Goal: Navigation & Orientation: Find specific page/section

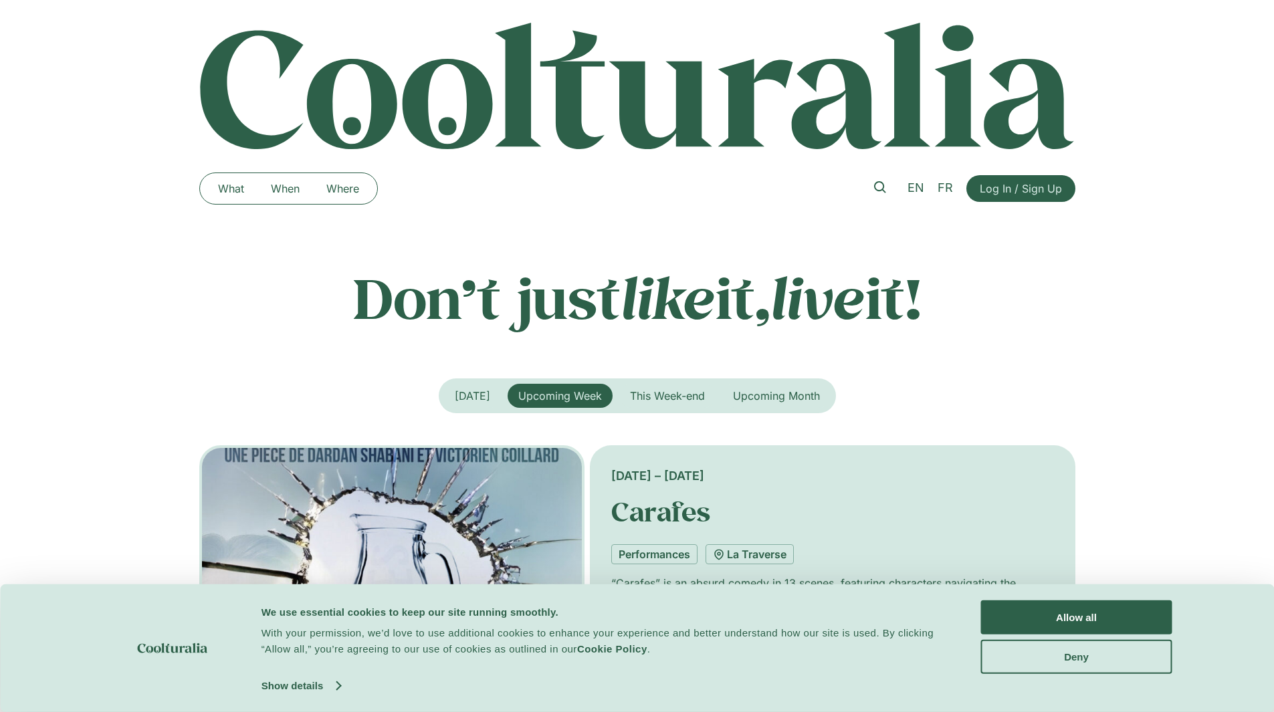
scroll to position [267, 0]
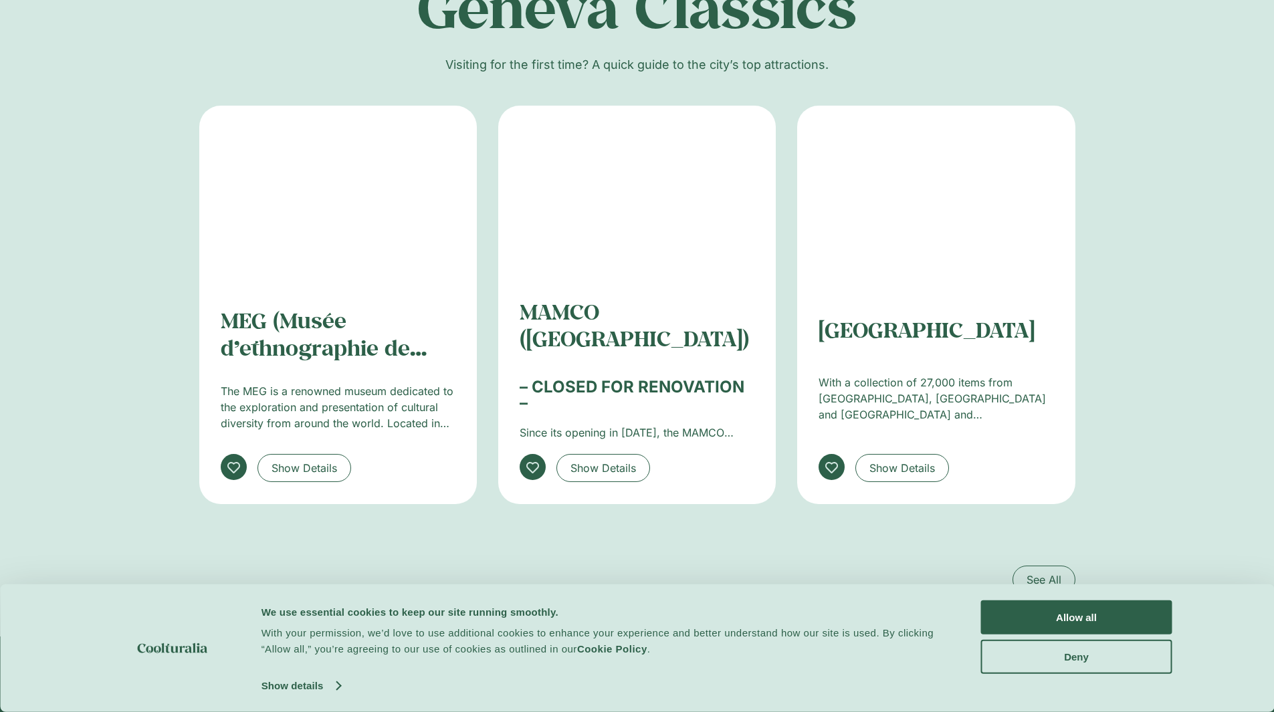
scroll to position [2492, 0]
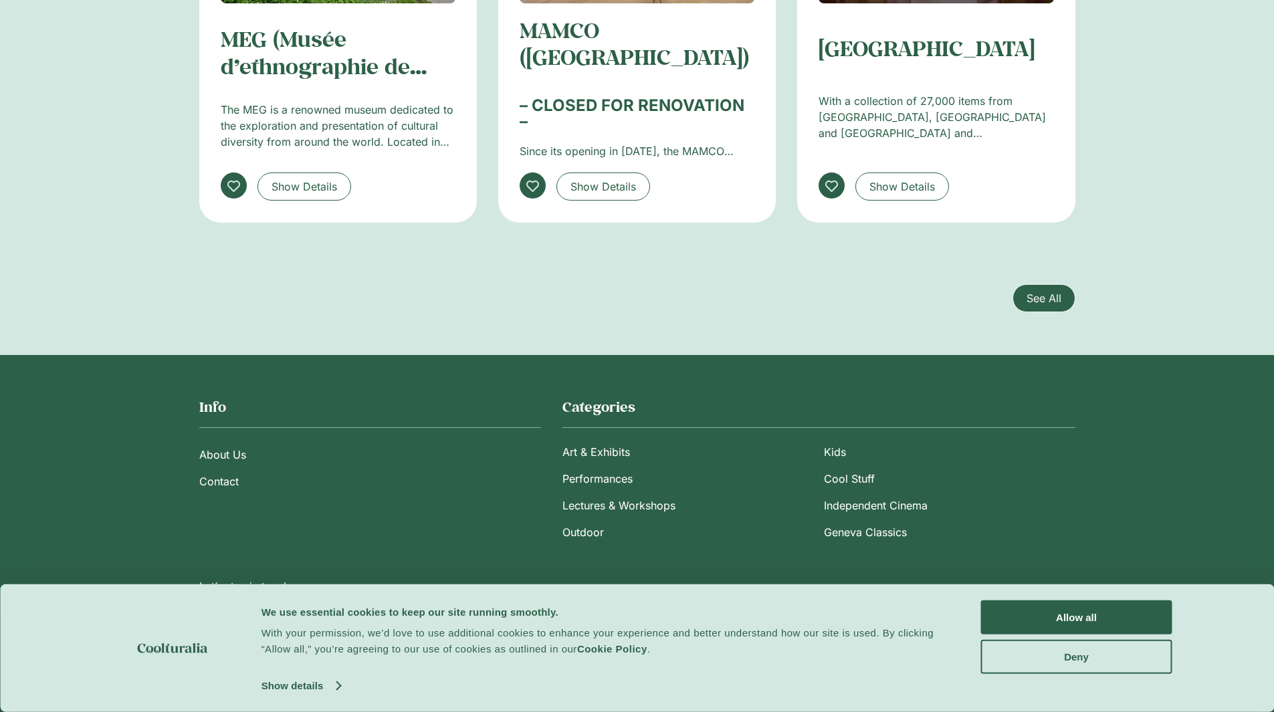
click at [1044, 301] on span "See All" at bounding box center [1043, 298] width 35 height 16
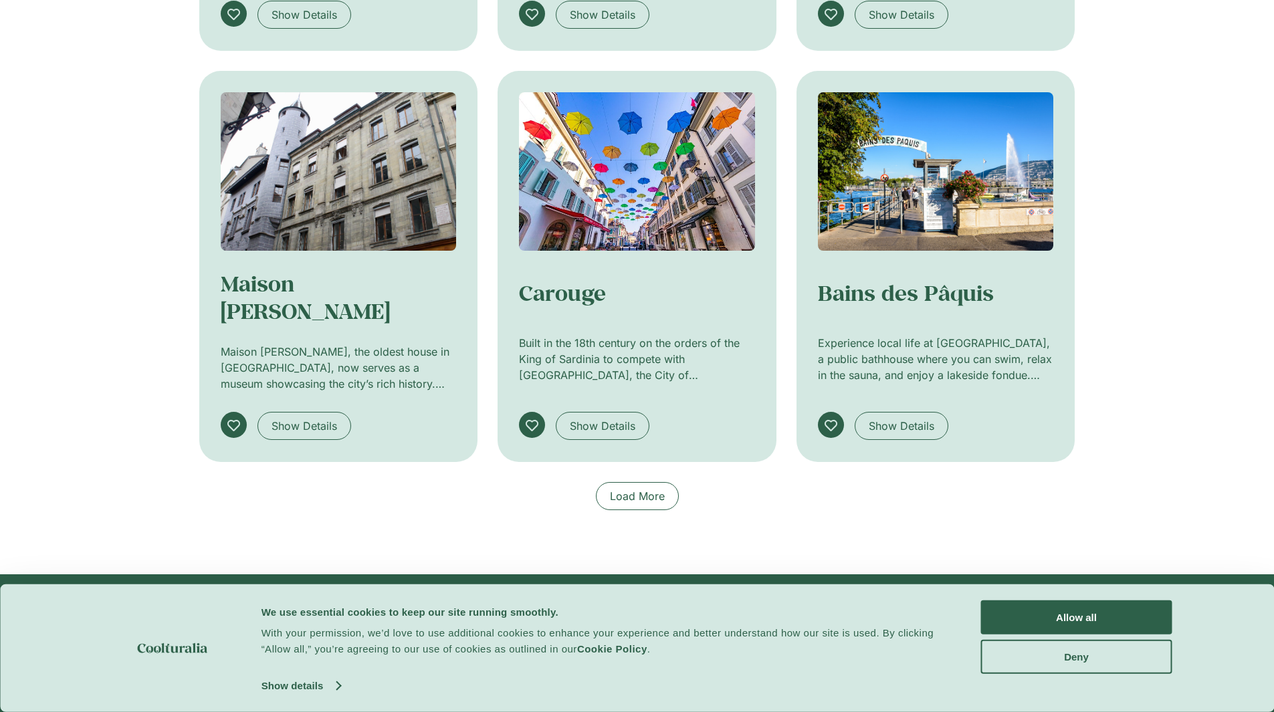
scroll to position [669, 0]
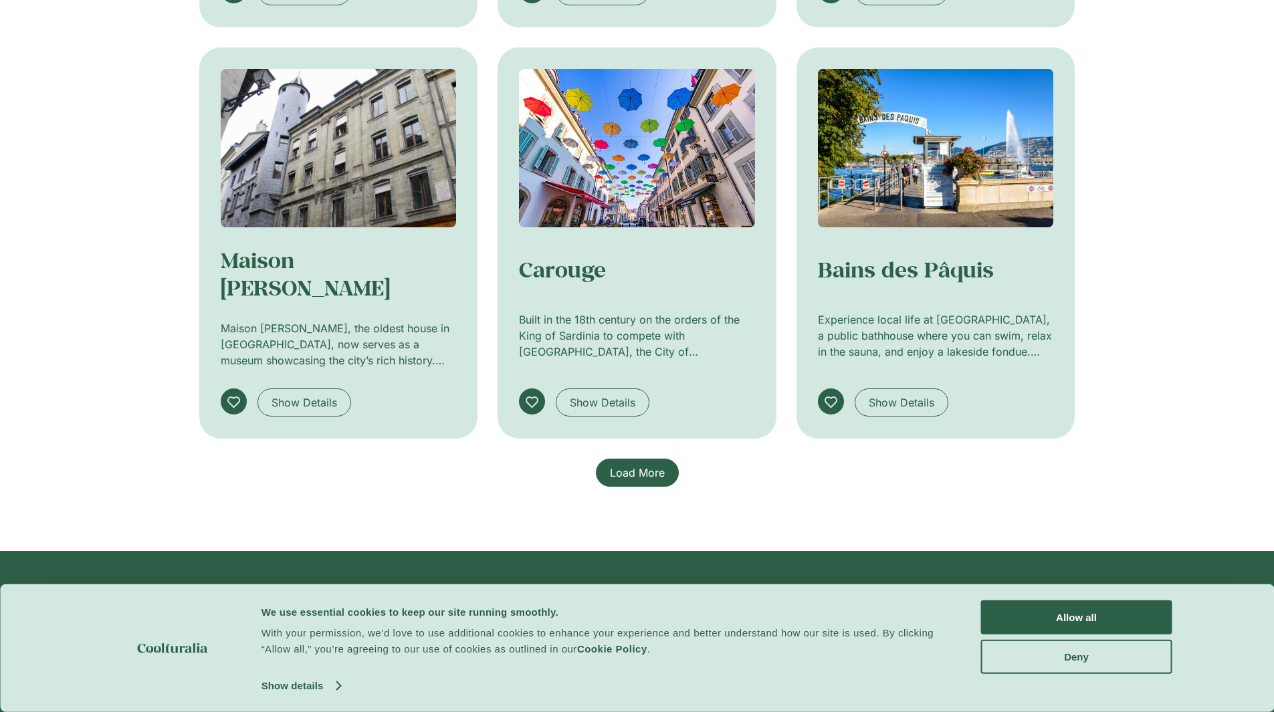
click at [650, 482] on link "Load More" at bounding box center [637, 473] width 83 height 28
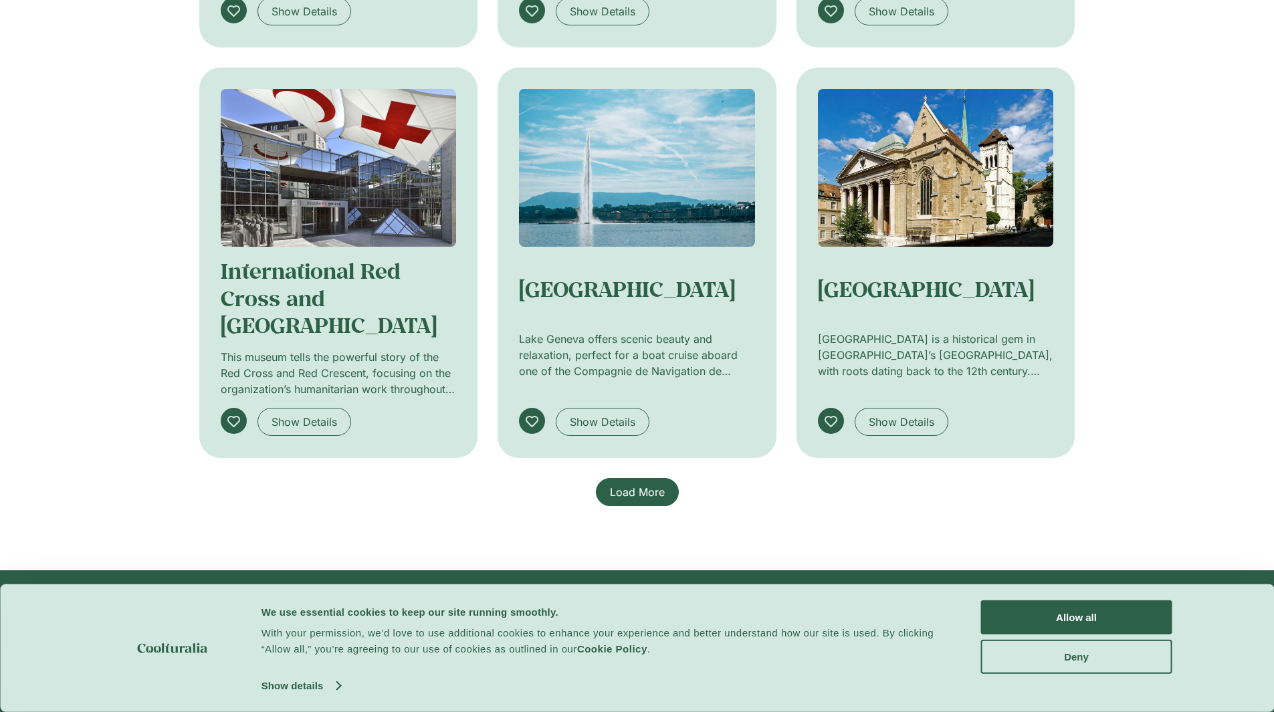
scroll to position [1538, 0]
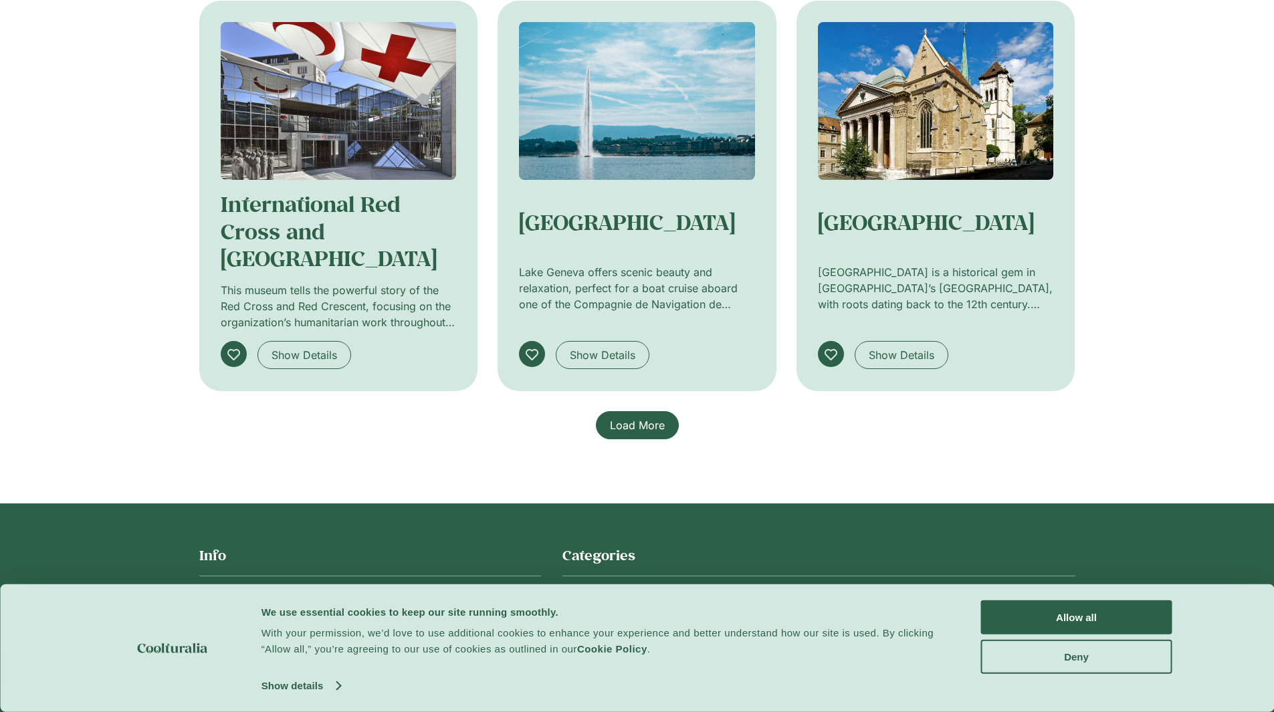
click at [631, 425] on span "Load More" at bounding box center [637, 425] width 55 height 16
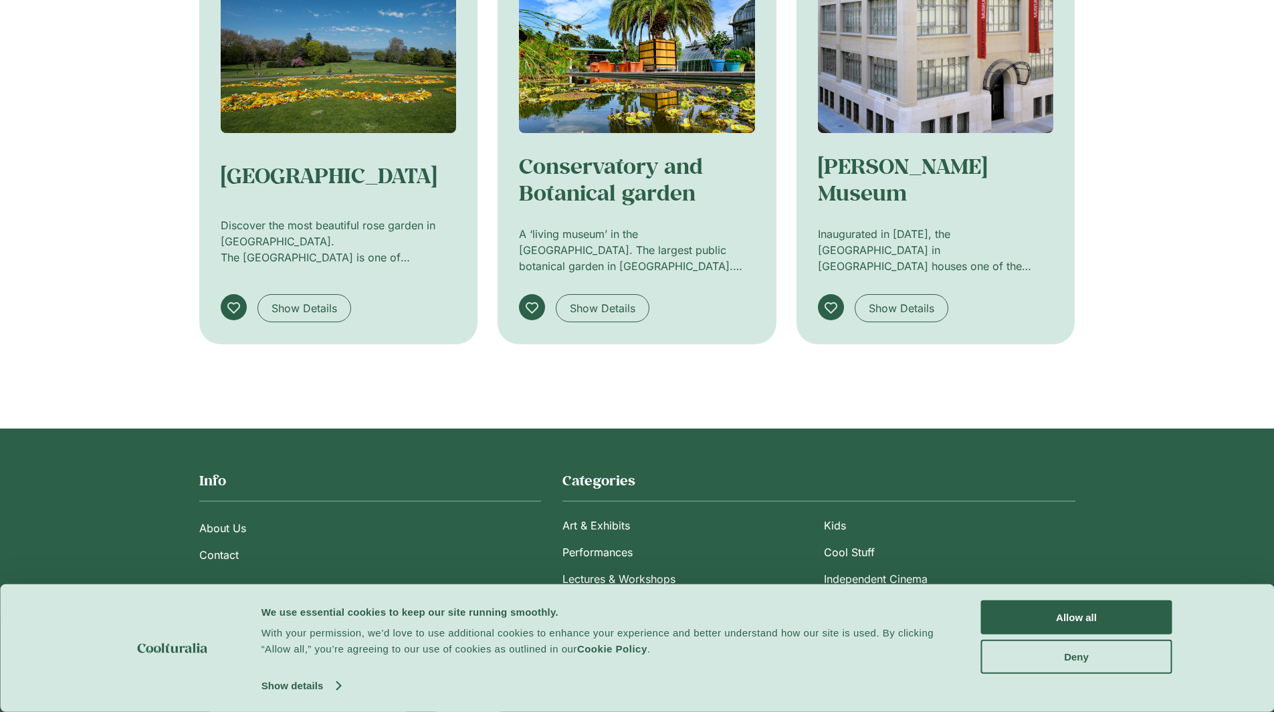
scroll to position [2481, 0]
